Goal: Task Accomplishment & Management: Manage account settings

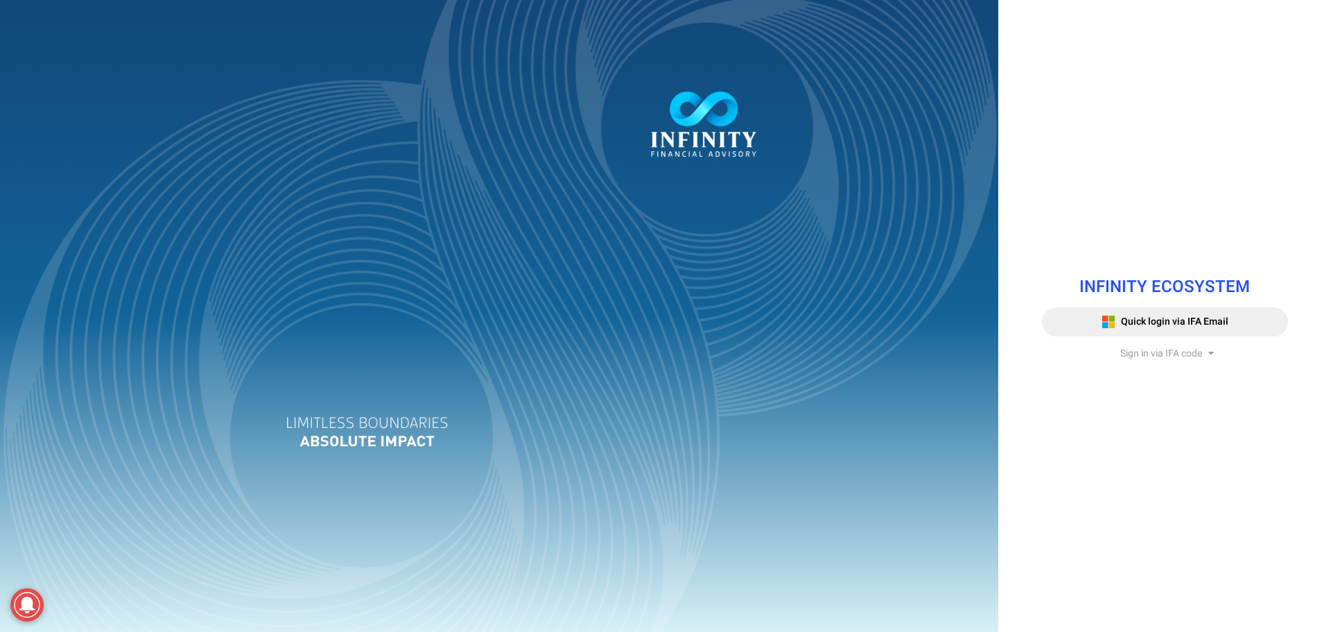
click at [1169, 356] on span "Sign in via IFA code" at bounding box center [1161, 353] width 82 height 15
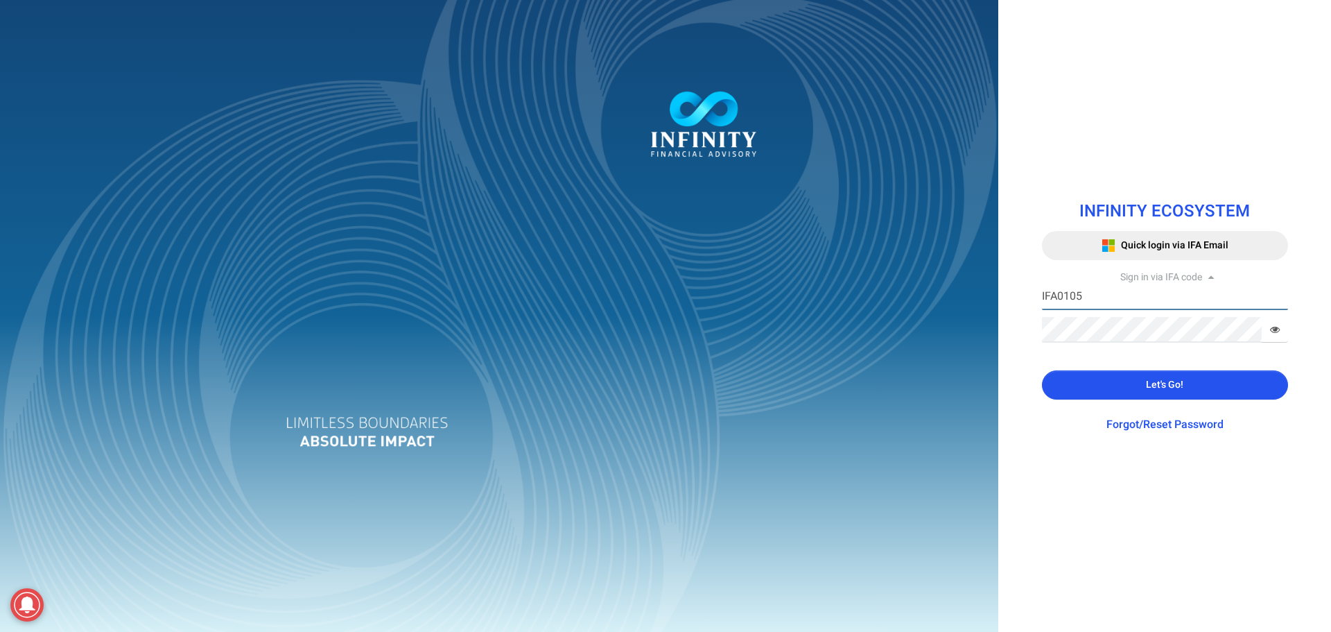
click at [1081, 296] on input "IFA0105" at bounding box center [1165, 297] width 246 height 26
type input "IFA0099"
click at [1089, 382] on button "Let's Go!" at bounding box center [1165, 384] width 246 height 29
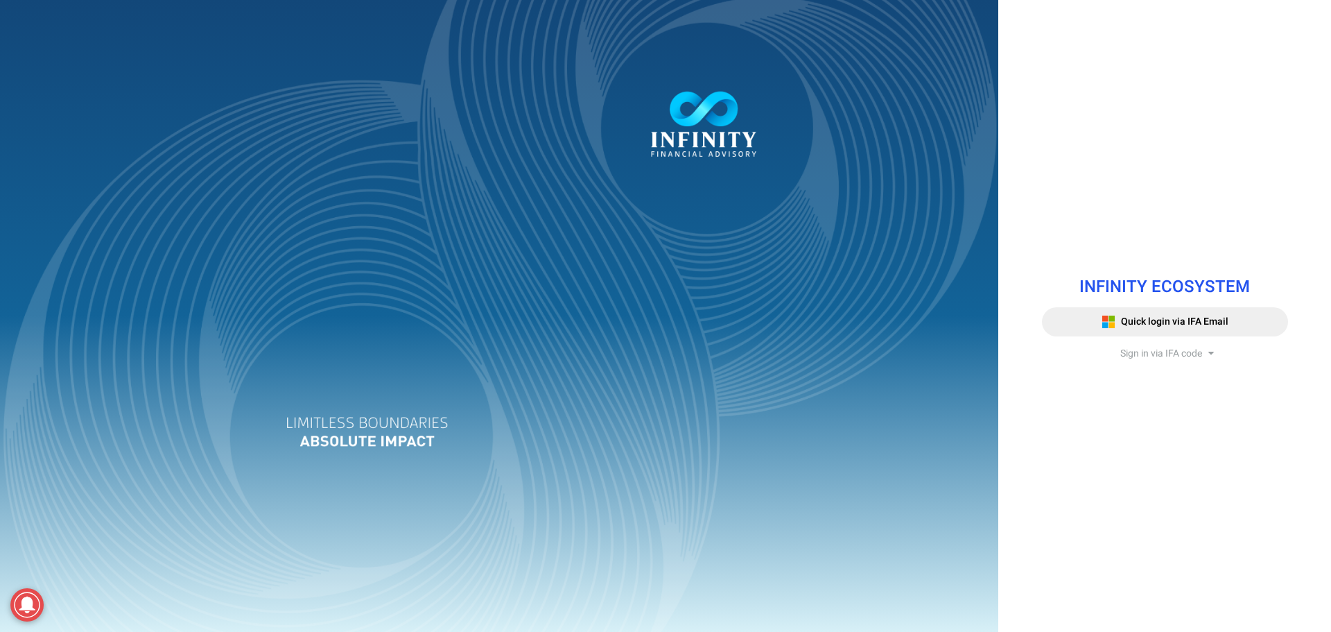
click at [1168, 359] on span "Sign in via IFA code" at bounding box center [1161, 353] width 82 height 15
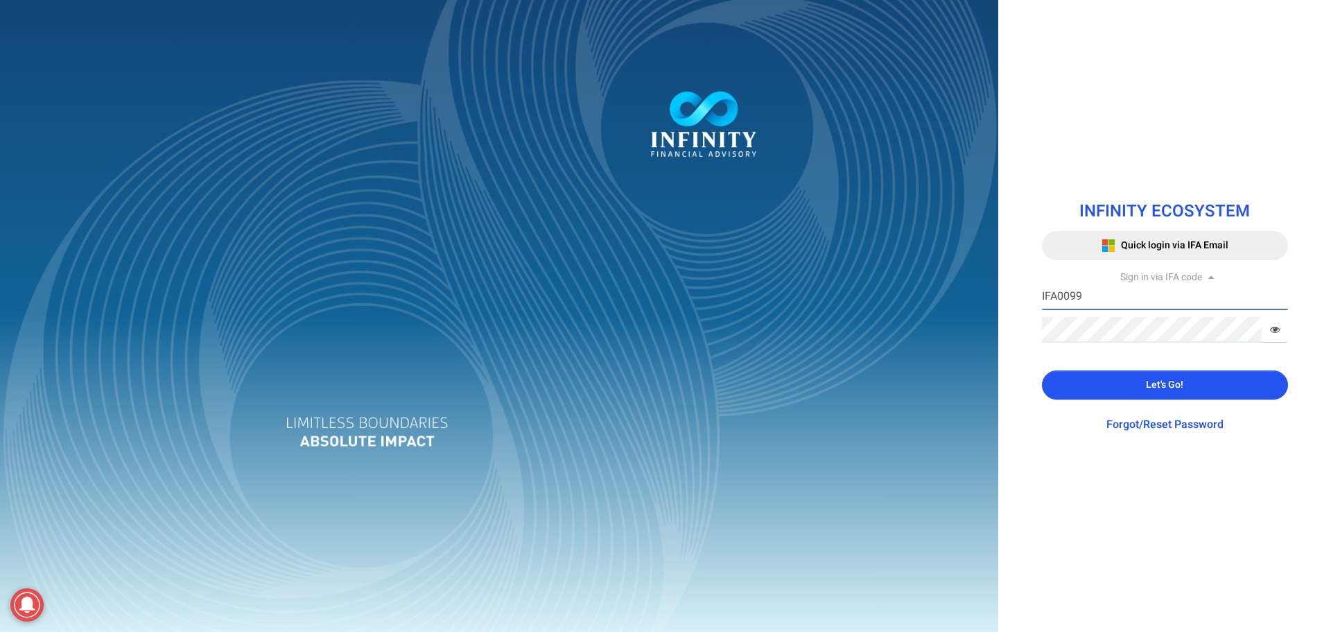
click at [1082, 306] on input "IFA0099" at bounding box center [1165, 297] width 246 height 26
type input "IFA0105"
click at [1095, 383] on button "Let's Go!" at bounding box center [1165, 384] width 246 height 29
